Goal: Task Accomplishment & Management: Use online tool/utility

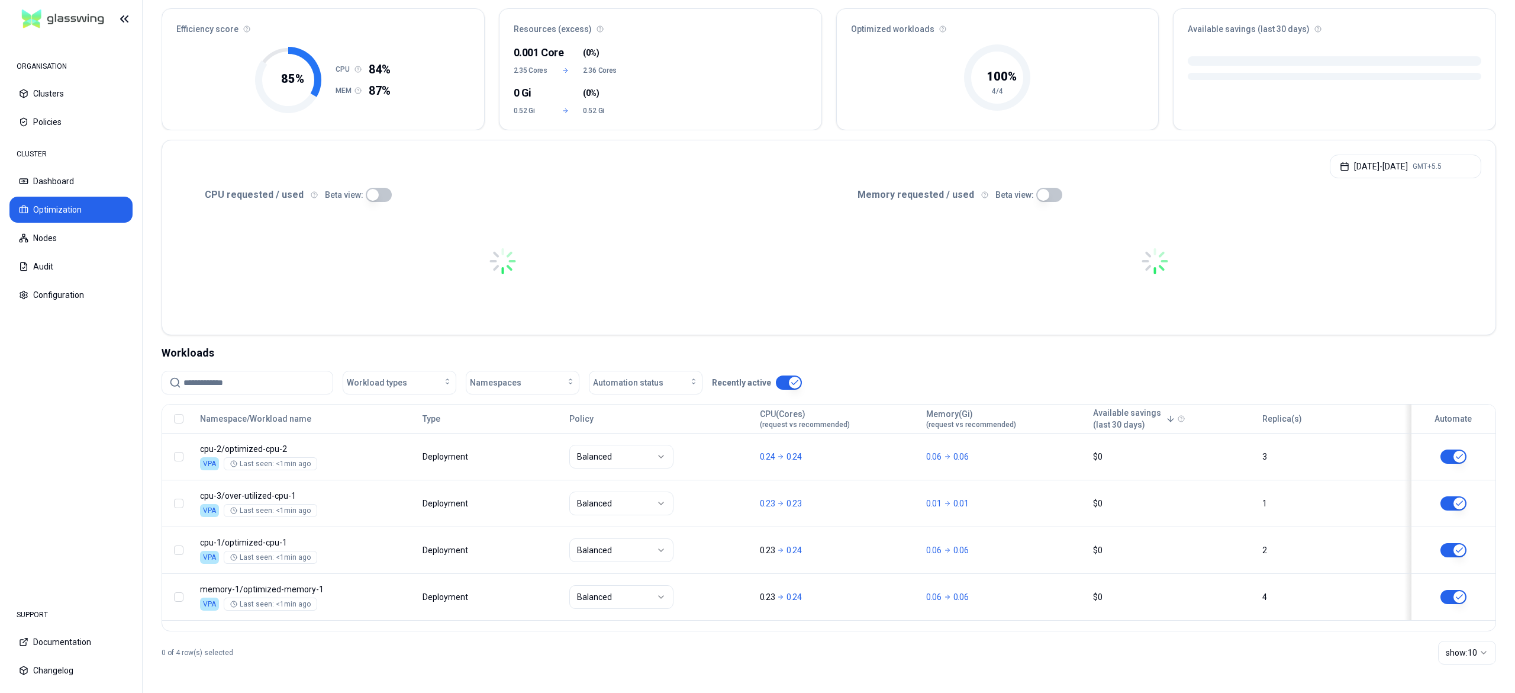
scroll to position [107, 0]
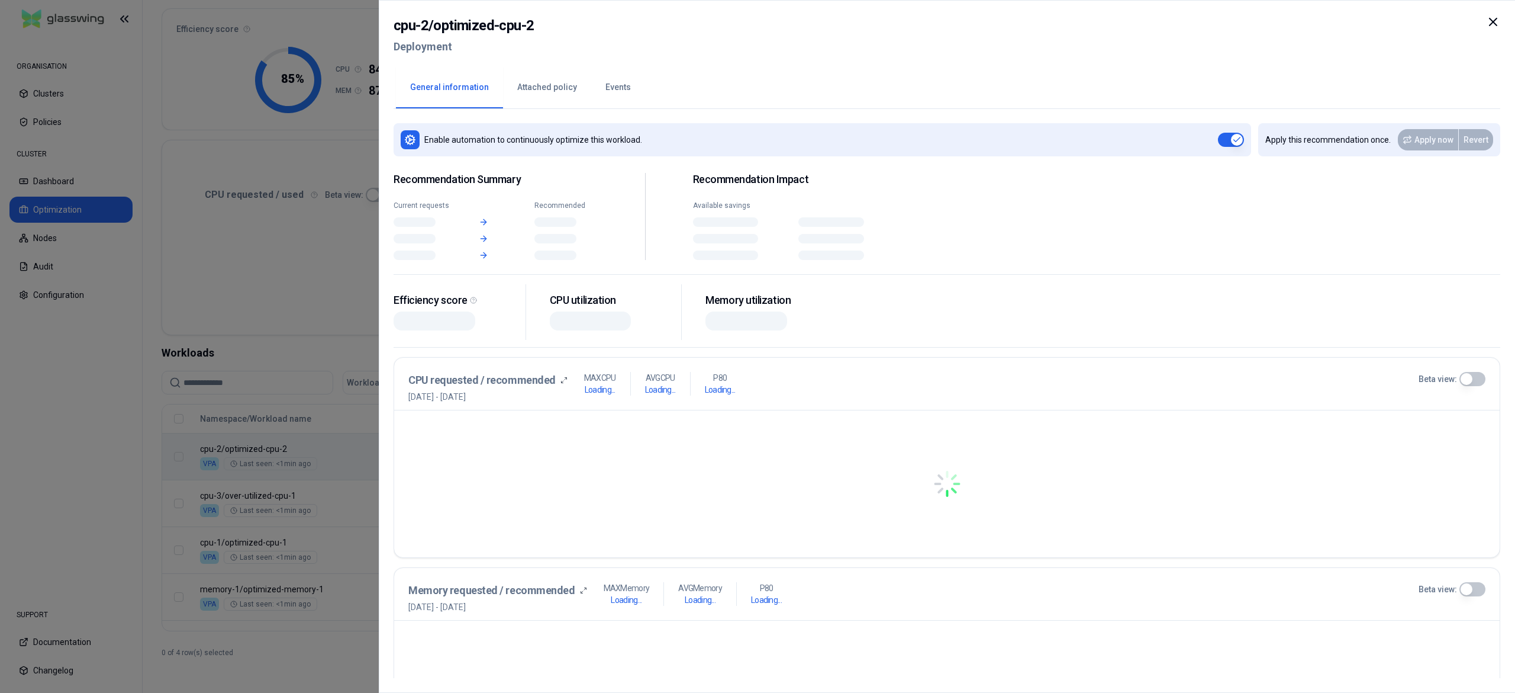
click at [353, 440] on body "ORGANISATION Clusters Policies CLUSTER Dashboard Optimization Nodes Audit Confi…" at bounding box center [757, 346] width 1515 height 693
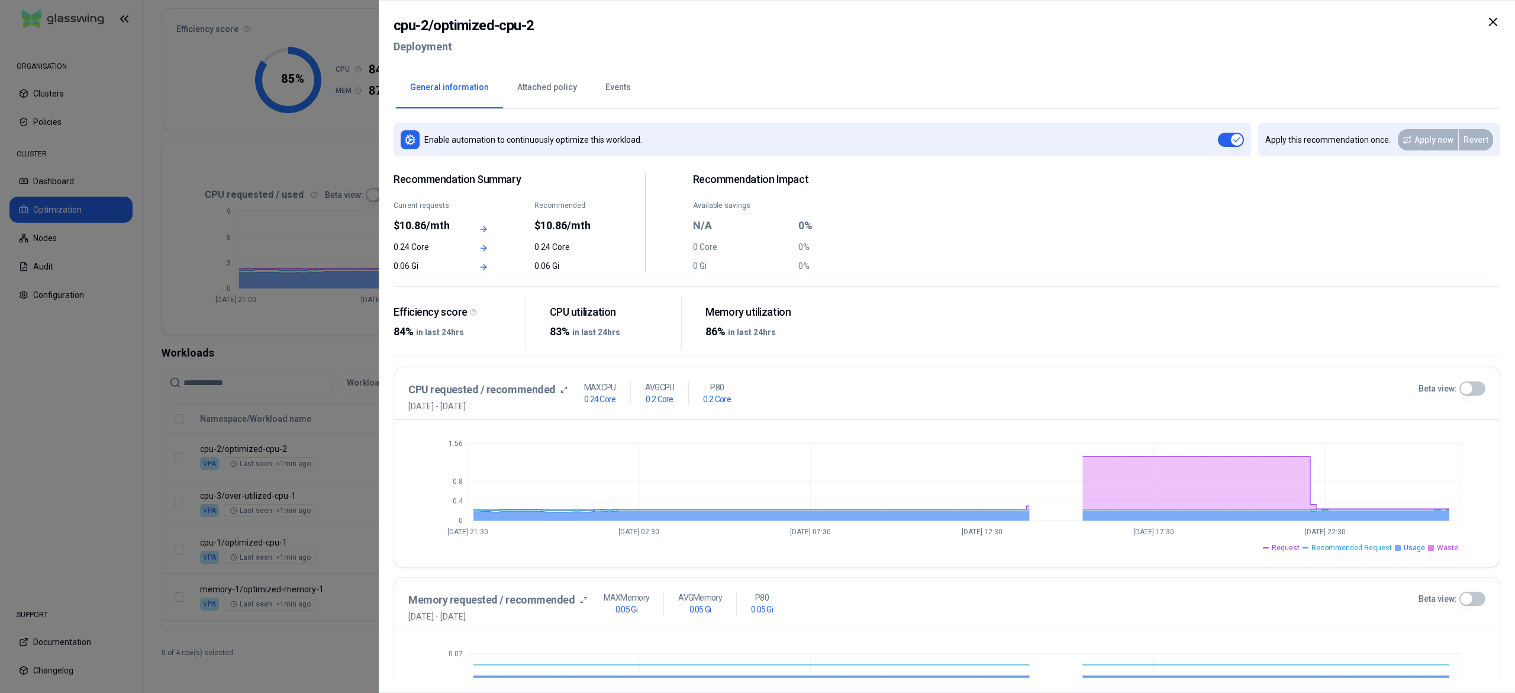
click at [344, 500] on div at bounding box center [757, 346] width 1515 height 693
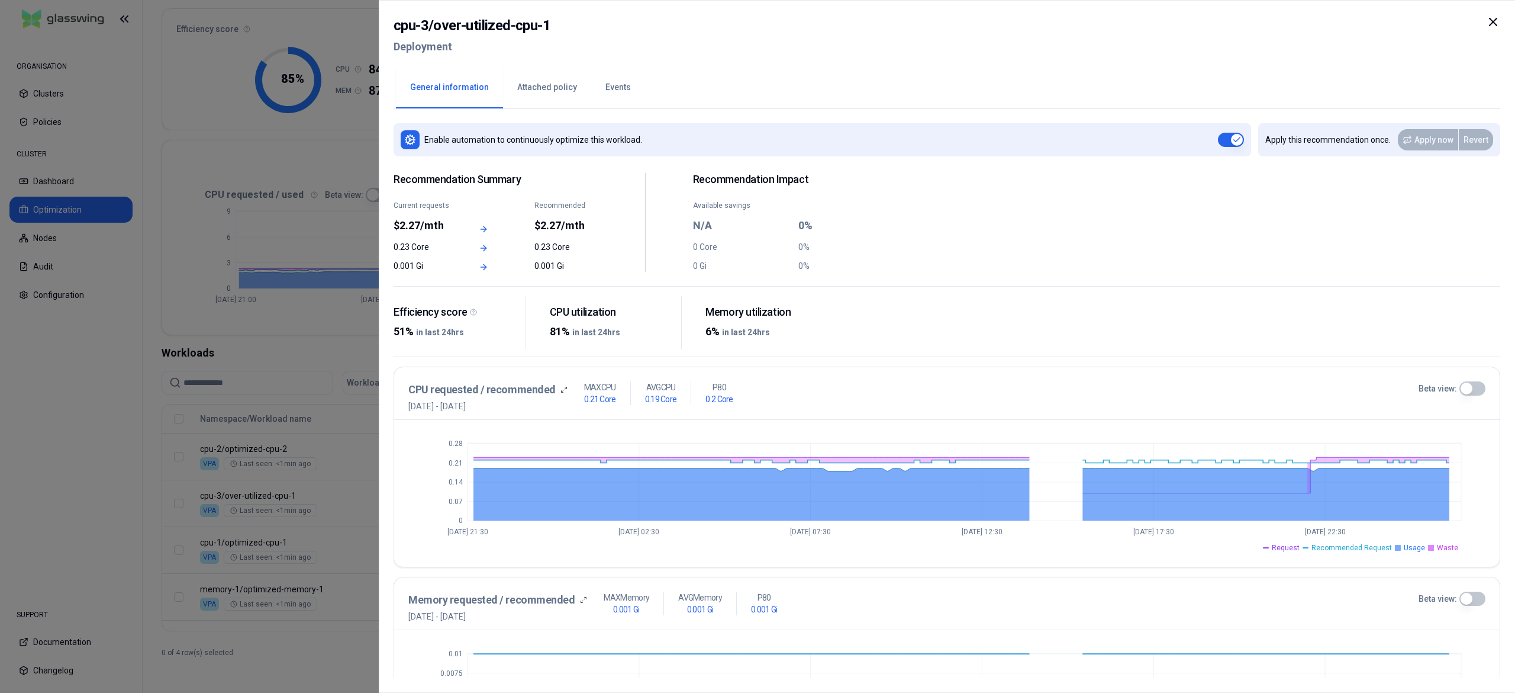
click at [344, 500] on div at bounding box center [757, 346] width 1515 height 693
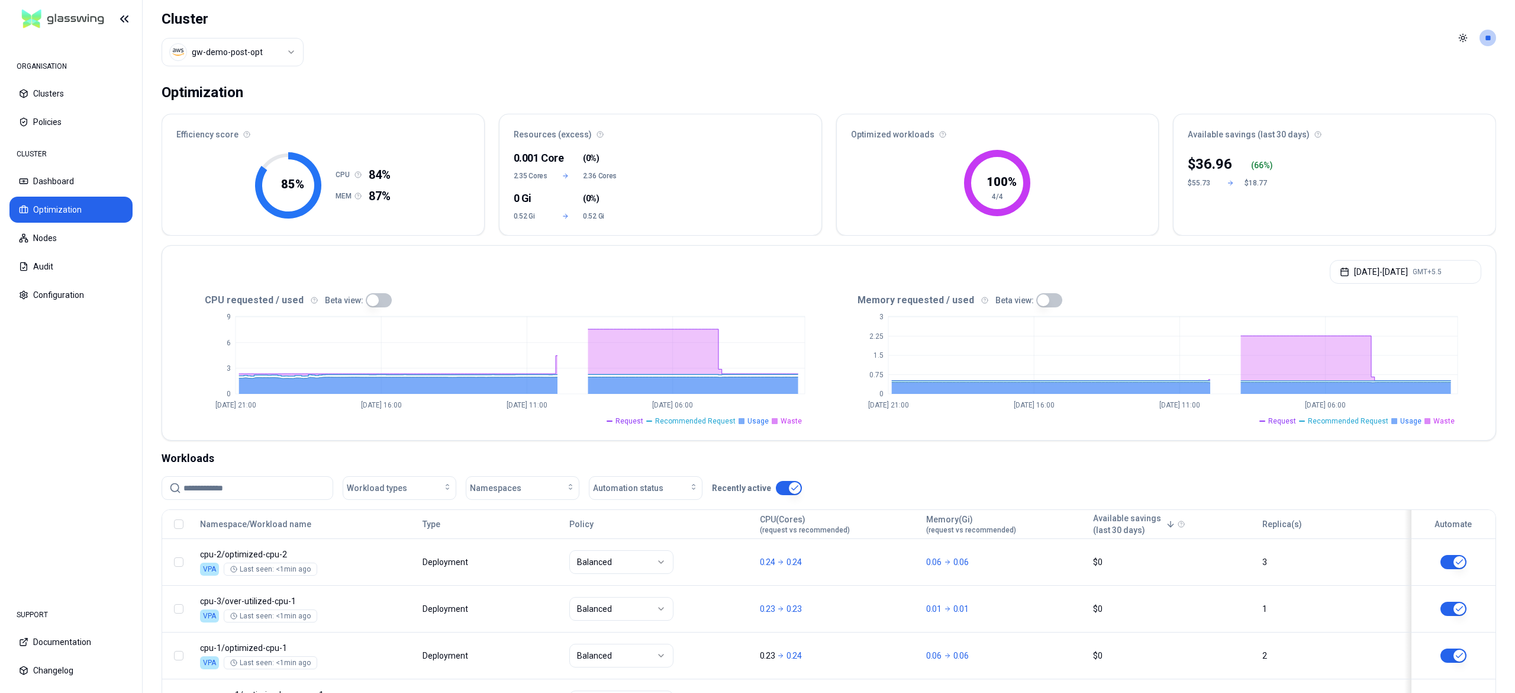
click at [256, 45] on html "ORGANISATION Clusters Policies CLUSTER Dashboard Optimization Nodes Audit Confi…" at bounding box center [757, 346] width 1515 height 693
